Goal: Information Seeking & Learning: Learn about a topic

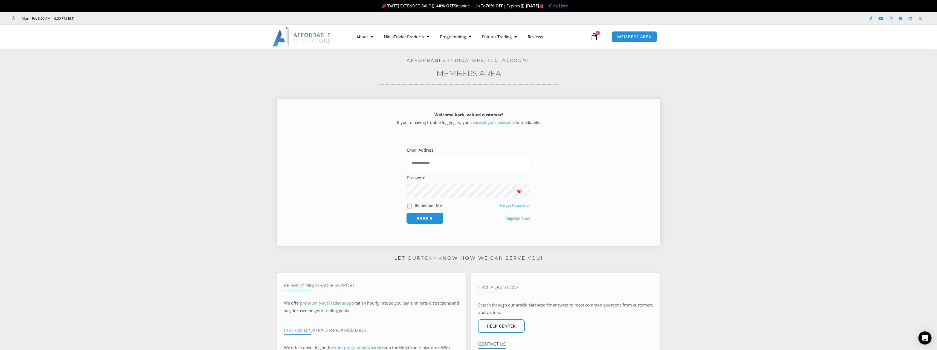
type input "**********"
click at [424, 218] on input "******" at bounding box center [424, 218] width 37 height 12
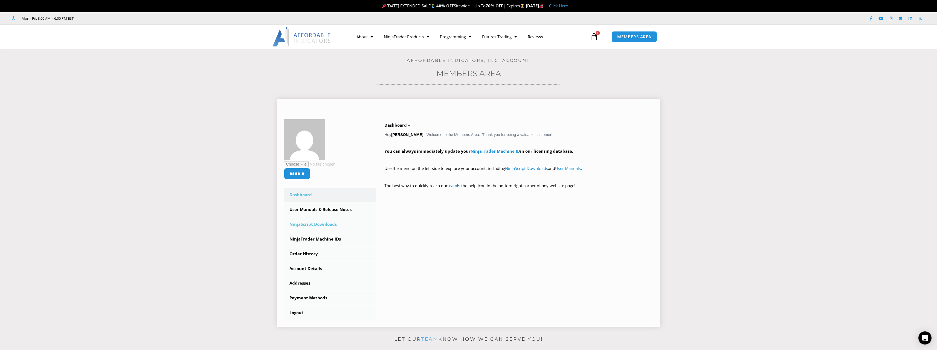
click at [319, 225] on link "NinjaScript Downloads" at bounding box center [330, 224] width 93 height 14
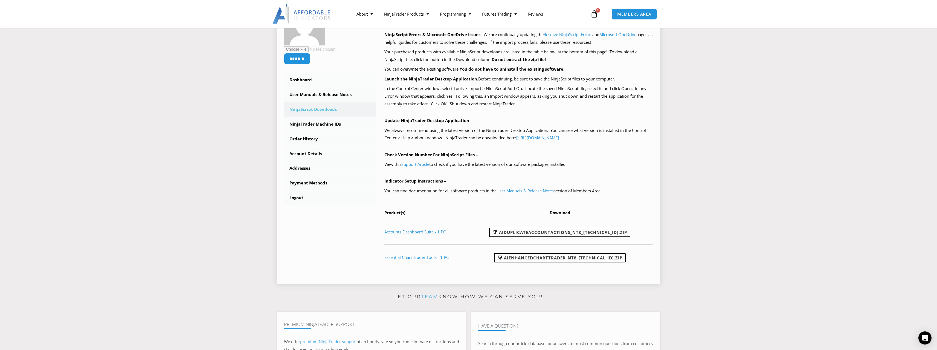
scroll to position [55, 0]
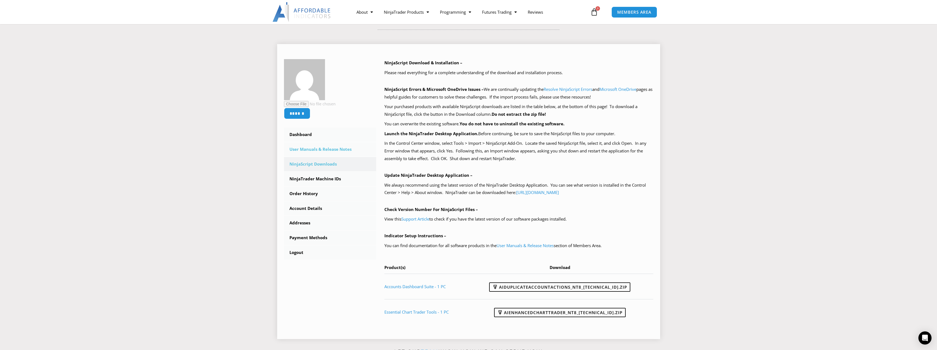
click at [309, 150] on link "User Manuals & Release Notes" at bounding box center [330, 149] width 93 height 14
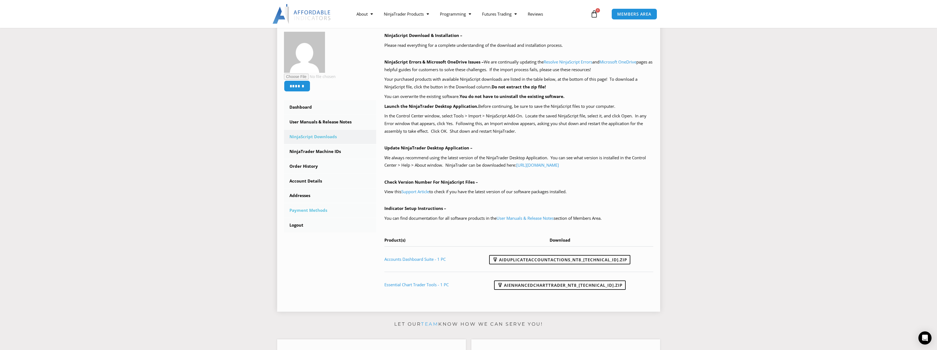
scroll to position [109, 0]
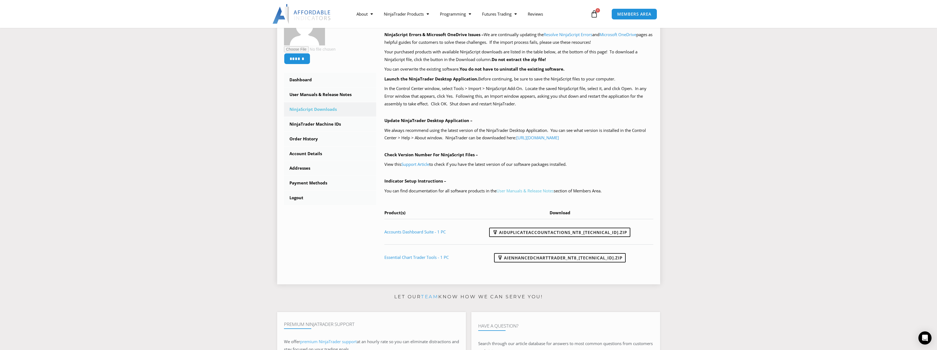
click at [540, 190] on link "User Manuals & Release Notes" at bounding box center [525, 190] width 57 height 5
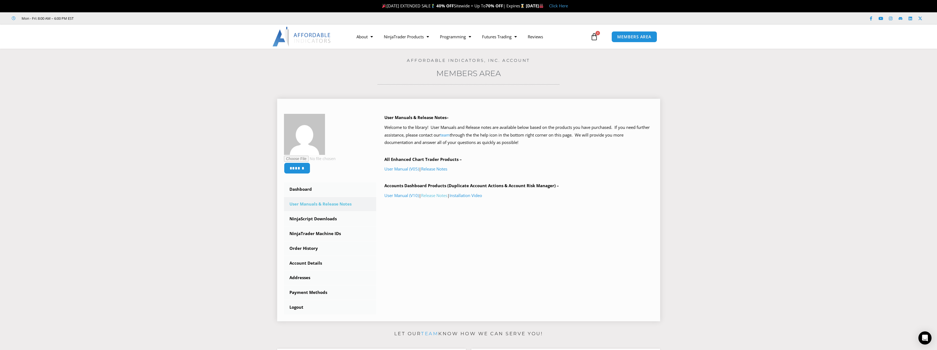
click at [442, 196] on link "Release Notes" at bounding box center [434, 195] width 26 height 5
click at [494, 58] on link "Prop Firms" at bounding box center [497, 58] width 41 height 10
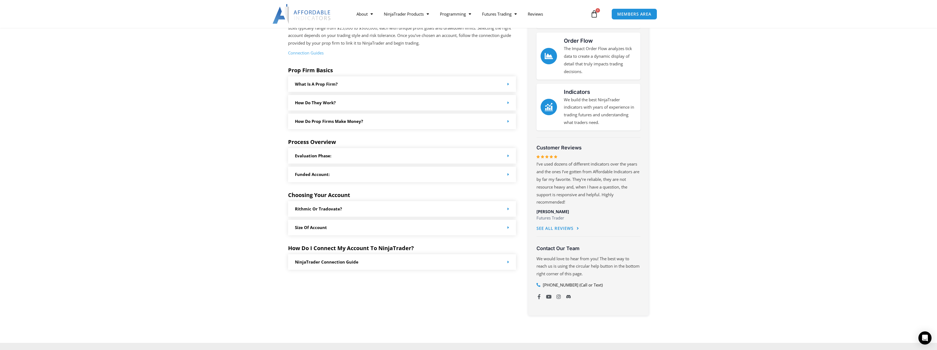
scroll to position [219, 0]
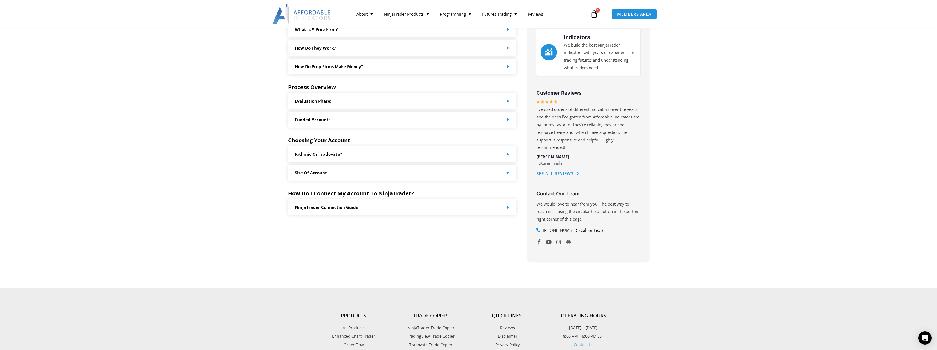
click at [506, 154] on span at bounding box center [507, 154] width 4 height 4
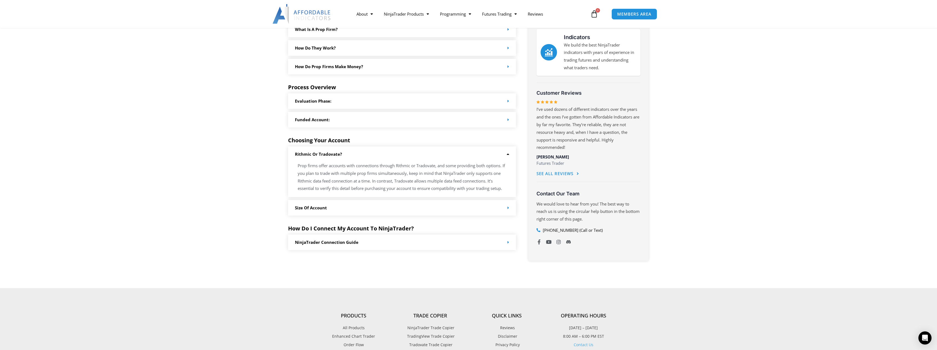
click at [505, 207] on div "Size of Account" at bounding box center [402, 208] width 228 height 16
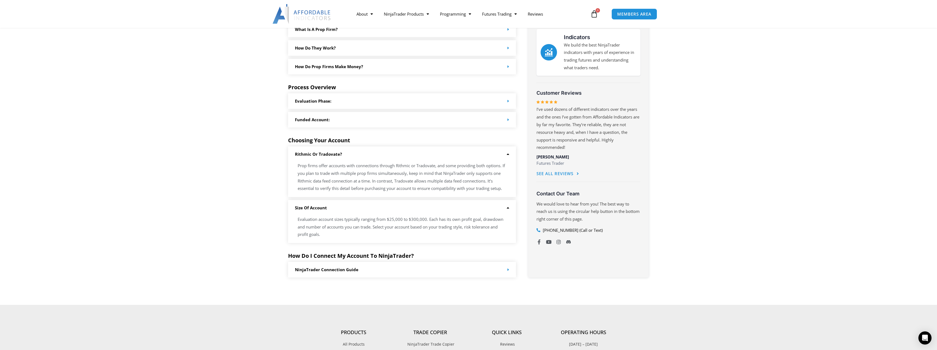
click at [506, 208] on icon at bounding box center [507, 208] width 4 height 4
